Goal: Navigation & Orientation: Find specific page/section

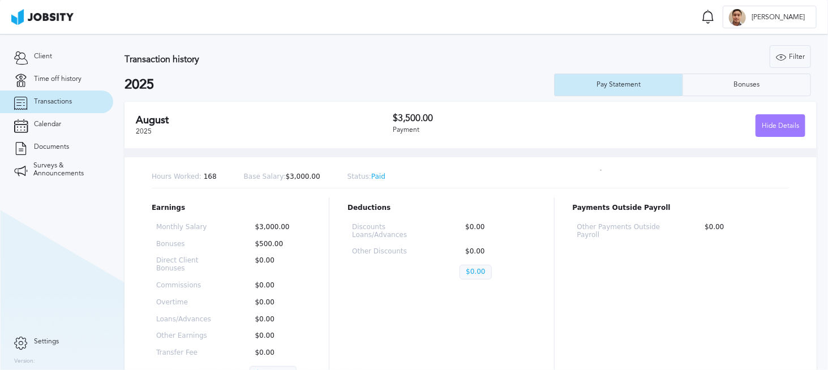
drag, startPoint x: 43, startPoint y: 81, endPoint x: 44, endPoint y: 91, distance: 9.1
click at [44, 81] on span "Time off history" at bounding box center [58, 79] width 48 height 8
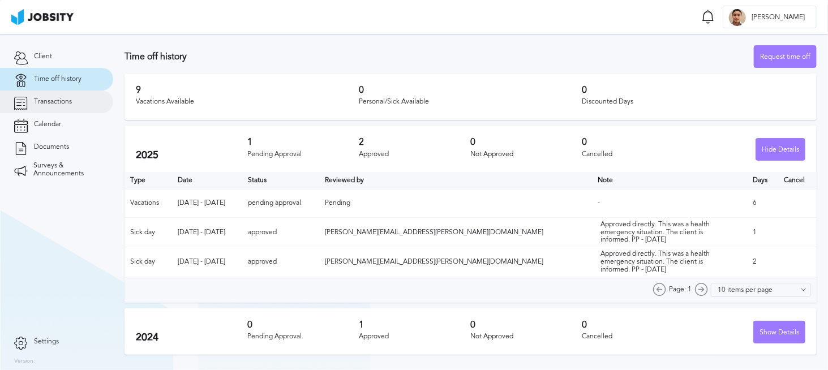
click at [44, 99] on span "Transactions" at bounding box center [53, 102] width 38 height 8
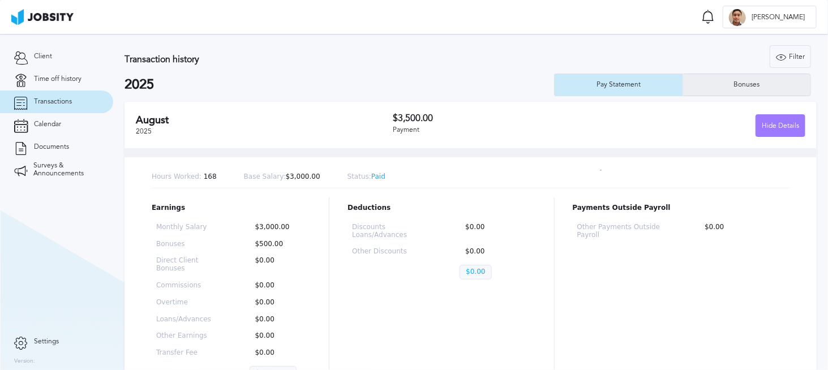
click at [711, 80] on div "Bonuses" at bounding box center [746, 85] width 127 height 23
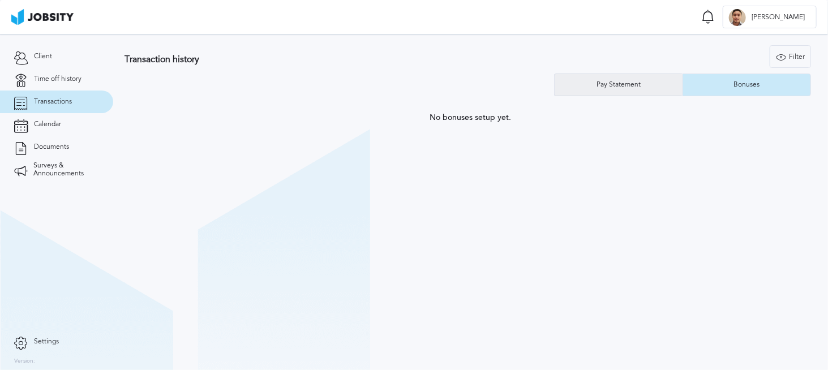
click at [647, 81] on div "Pay Statement" at bounding box center [619, 85] width 128 height 23
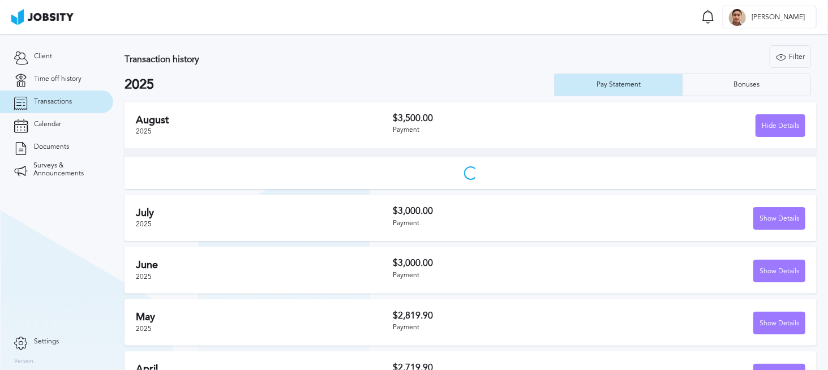
click at [233, 98] on section "Transaction history Filter Years 2025 2024 2025 Pay Statement Bonuses [DATE] $3…" at bounding box center [470, 297] width 715 height 526
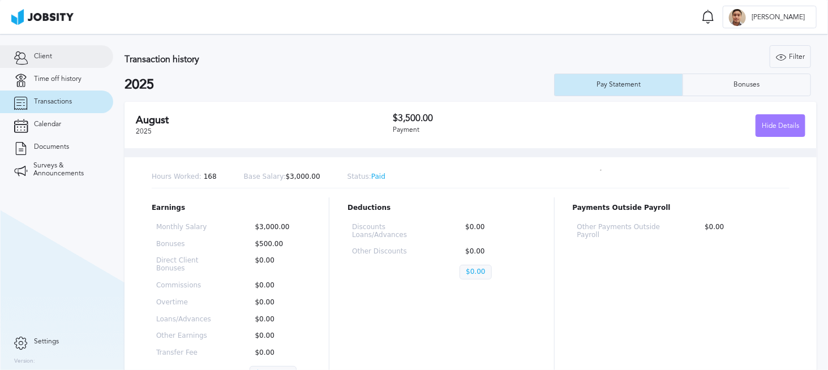
click at [55, 53] on link "Client" at bounding box center [56, 56] width 113 height 23
